Goal: Check status: Check status

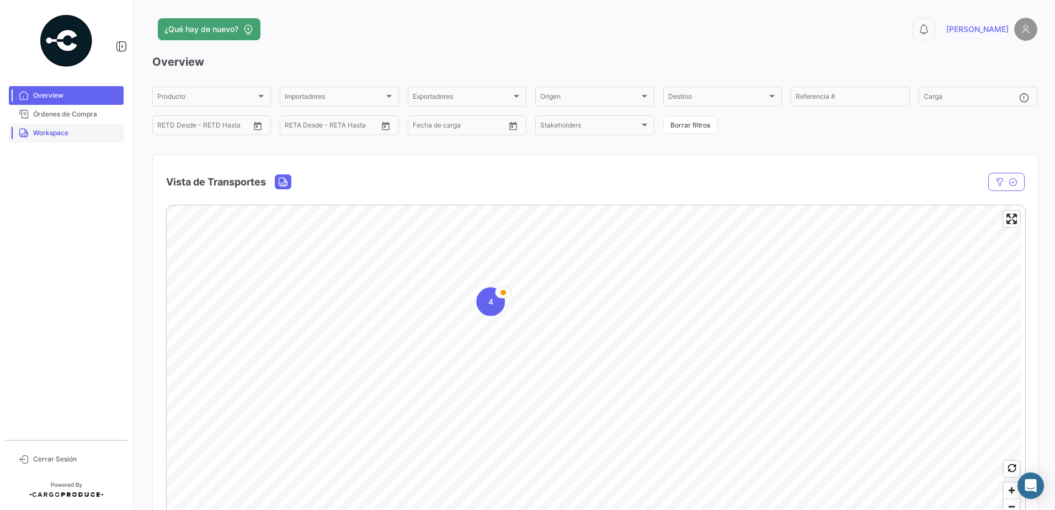
click at [81, 135] on span "Workspace" at bounding box center [76, 133] width 86 height 10
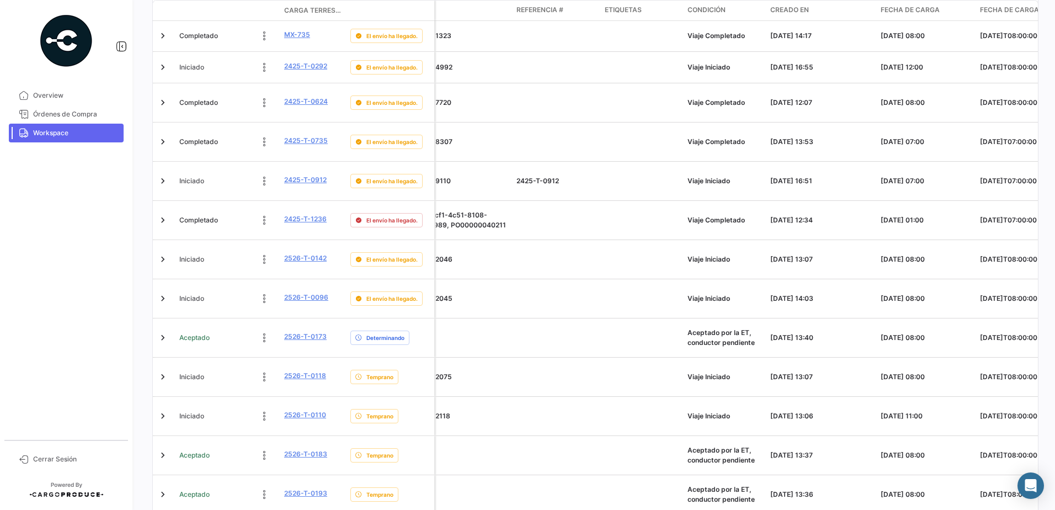
scroll to position [0, 1353]
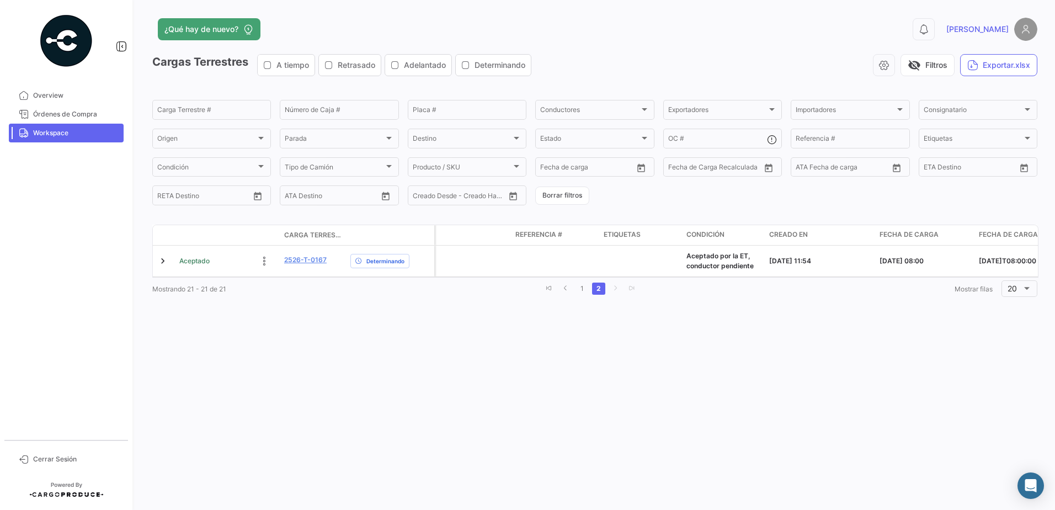
scroll to position [0, 0]
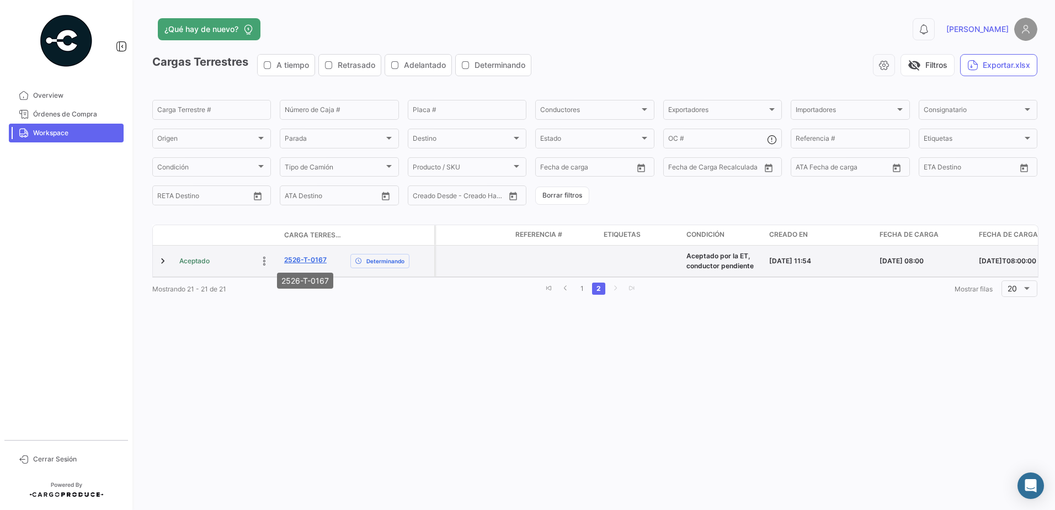
click at [307, 260] on link "2526-T-0167" at bounding box center [305, 260] width 42 height 10
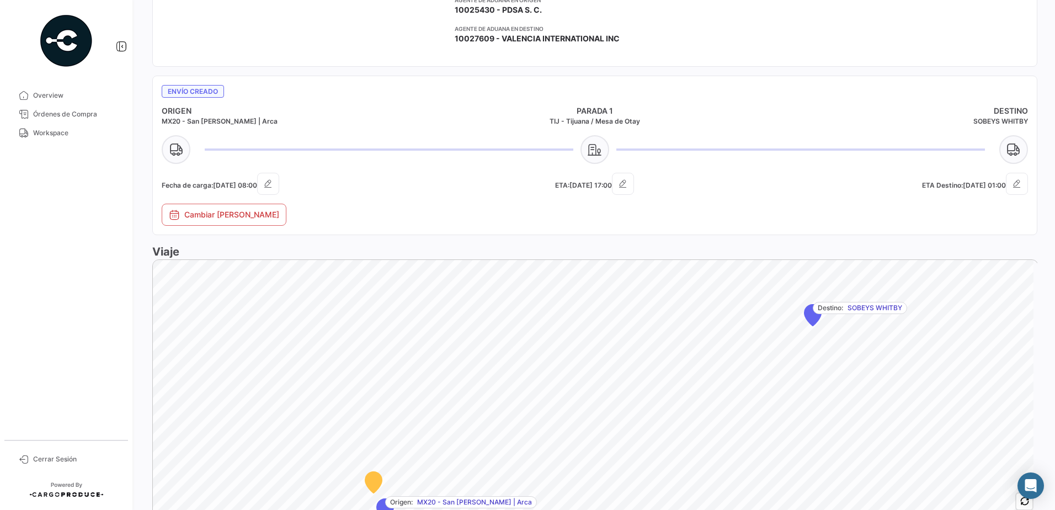
scroll to position [441, 0]
